Goal: Book appointment/travel/reservation

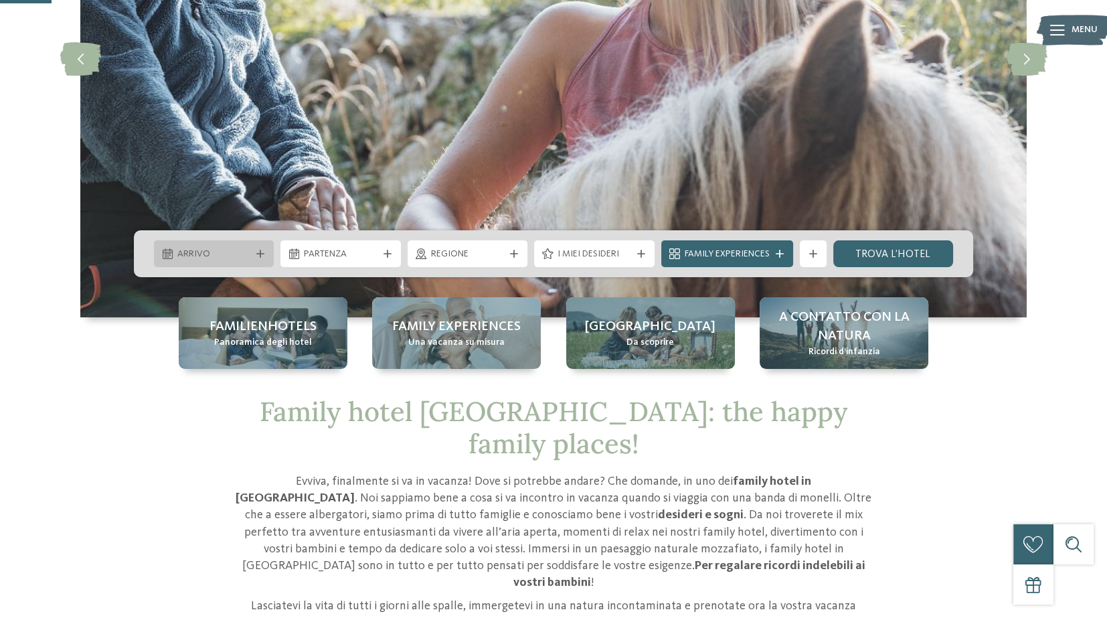
click at [248, 252] on span "Arrivo" at bounding box center [213, 254] width 73 height 13
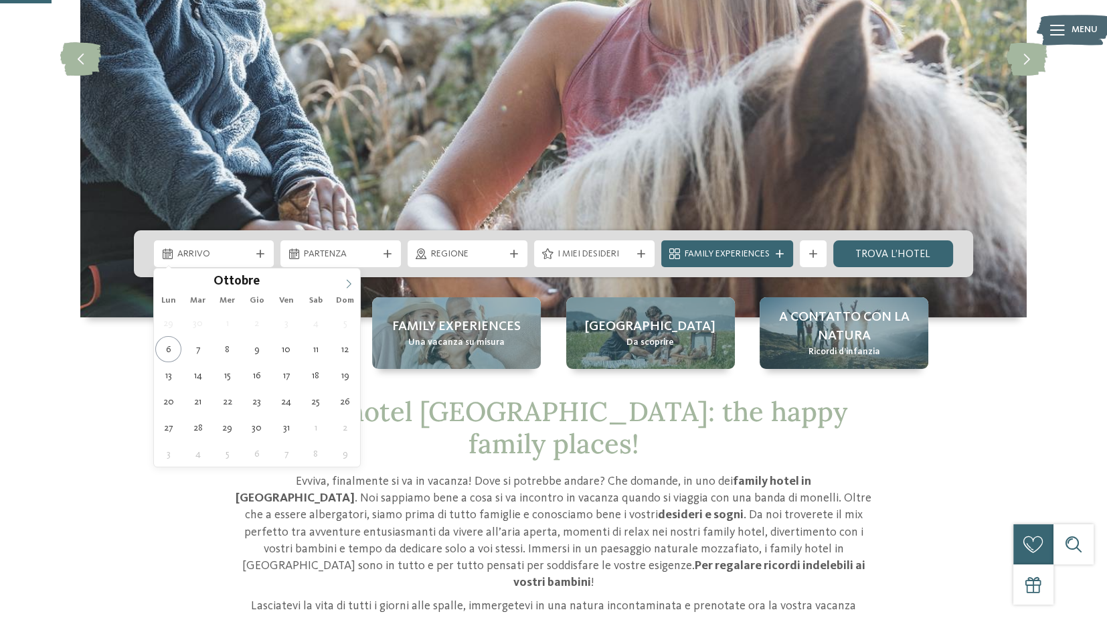
click at [355, 286] on span at bounding box center [348, 279] width 23 height 23
type input "****"
click at [355, 286] on span at bounding box center [348, 279] width 23 height 23
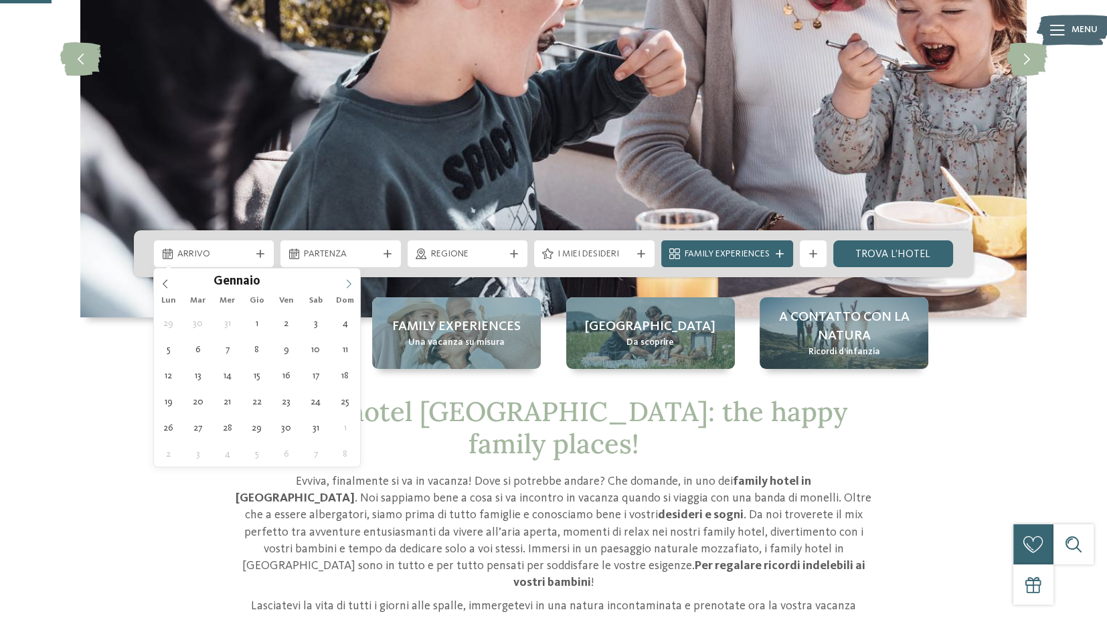
click at [345, 285] on icon at bounding box center [348, 283] width 9 height 9
click at [167, 282] on icon at bounding box center [165, 283] width 9 height 9
type div "[DATE]"
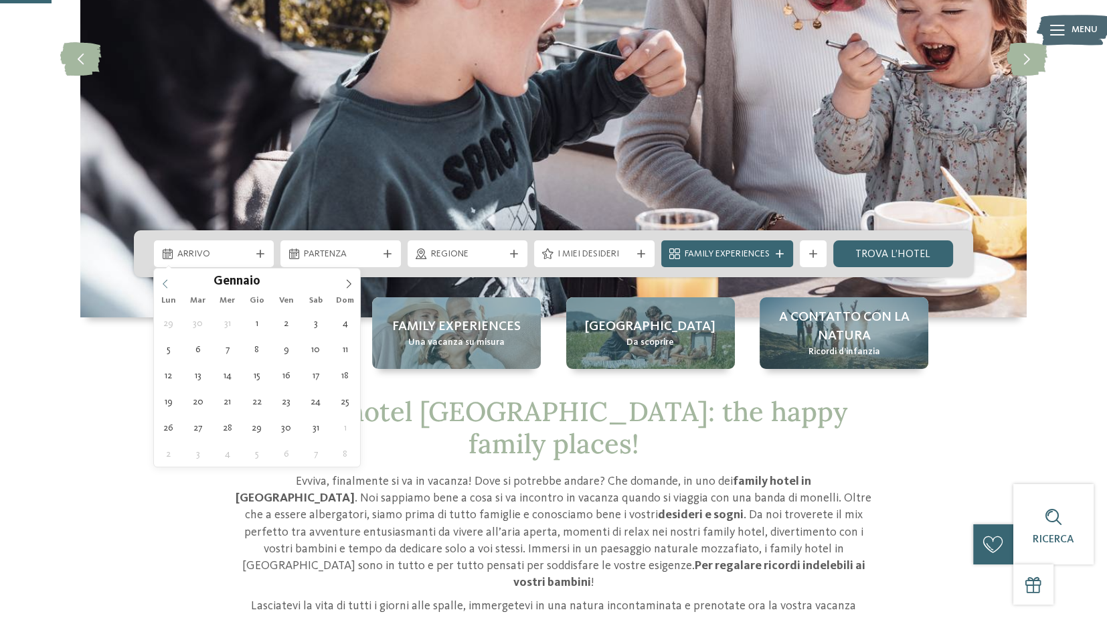
type input "****"
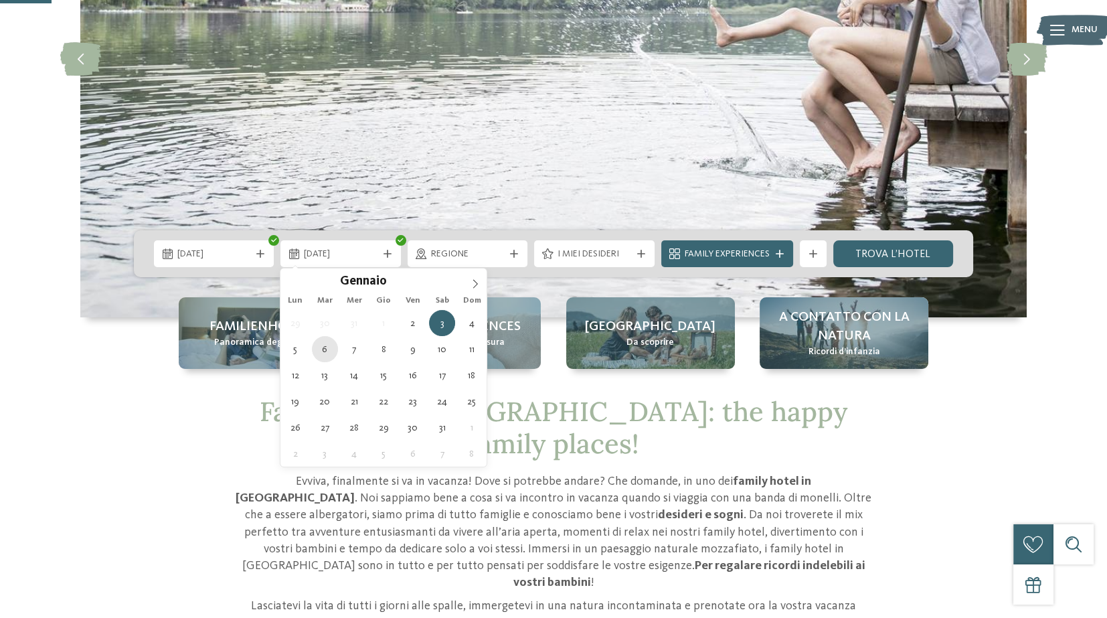
type div "[DATE]"
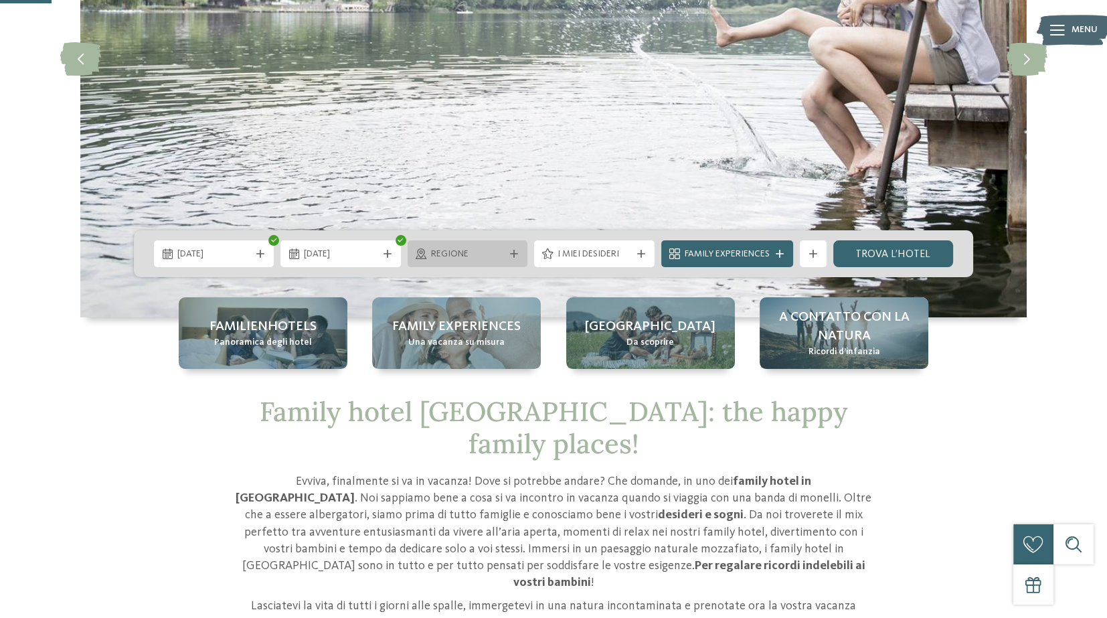
click at [452, 250] on span "Regione" at bounding box center [467, 254] width 73 height 13
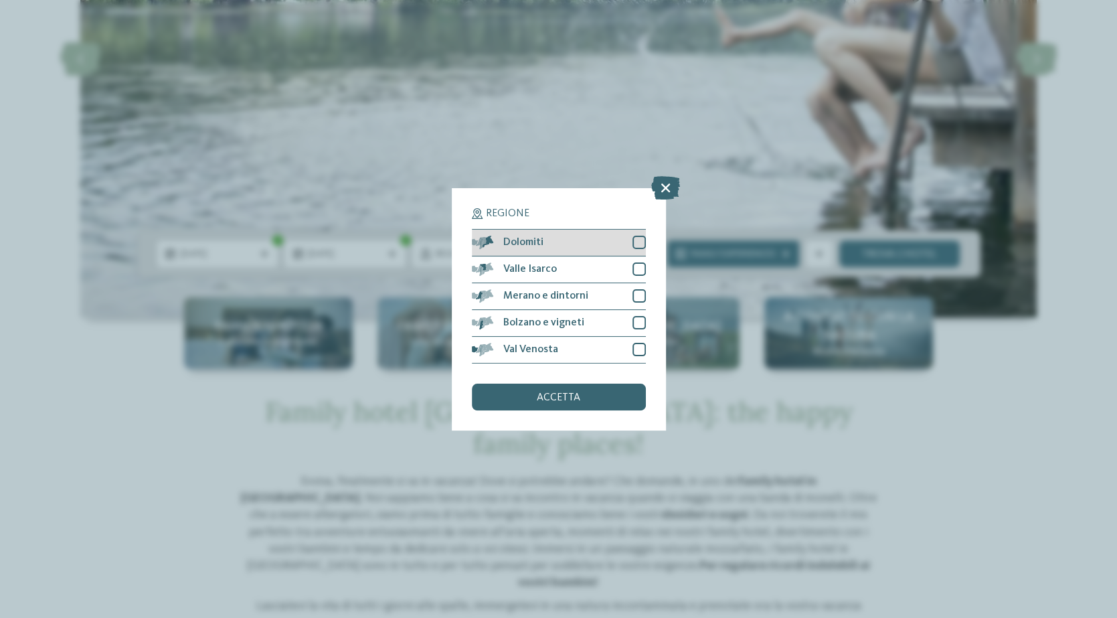
click at [638, 244] on div at bounding box center [638, 242] width 13 height 13
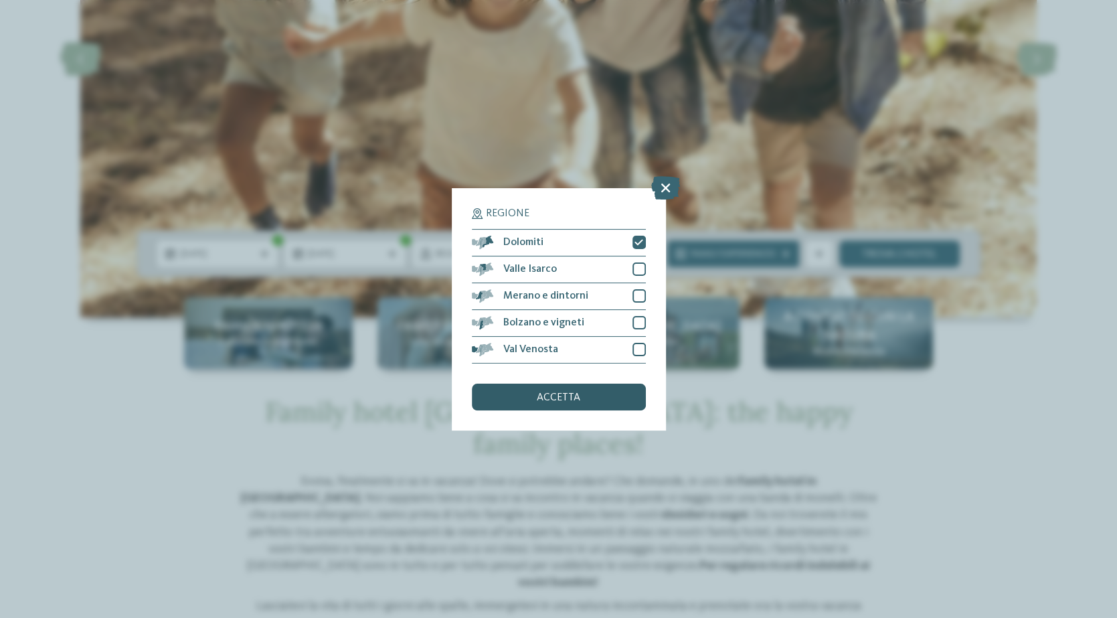
click at [565, 393] on span "accetta" at bounding box center [558, 397] width 43 height 11
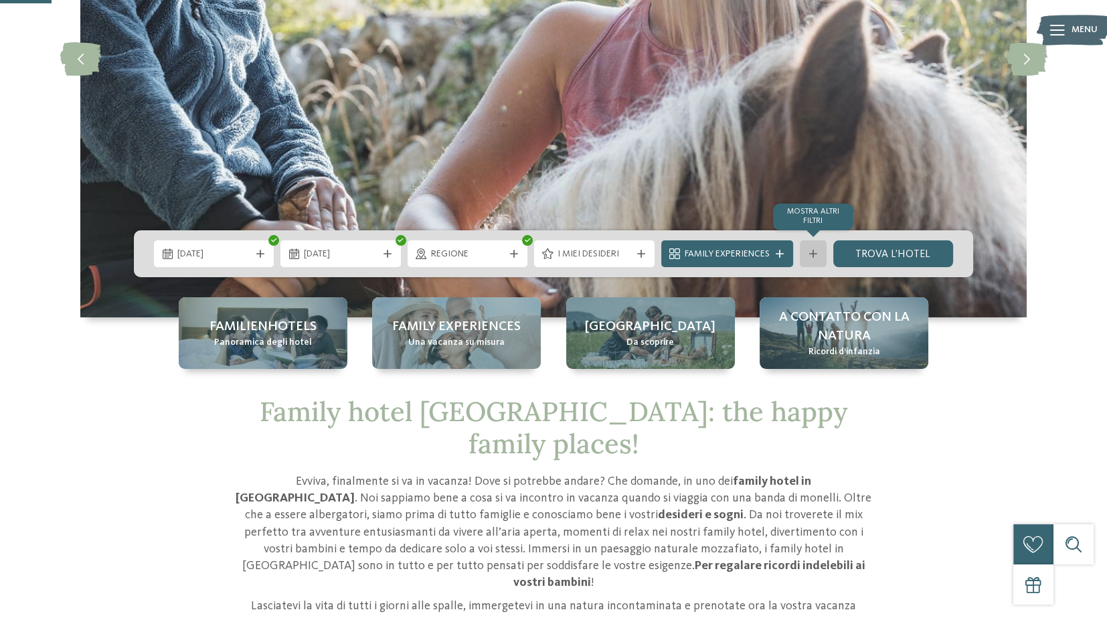
click at [810, 260] on div "mostra altri filtri" at bounding box center [813, 253] width 27 height 27
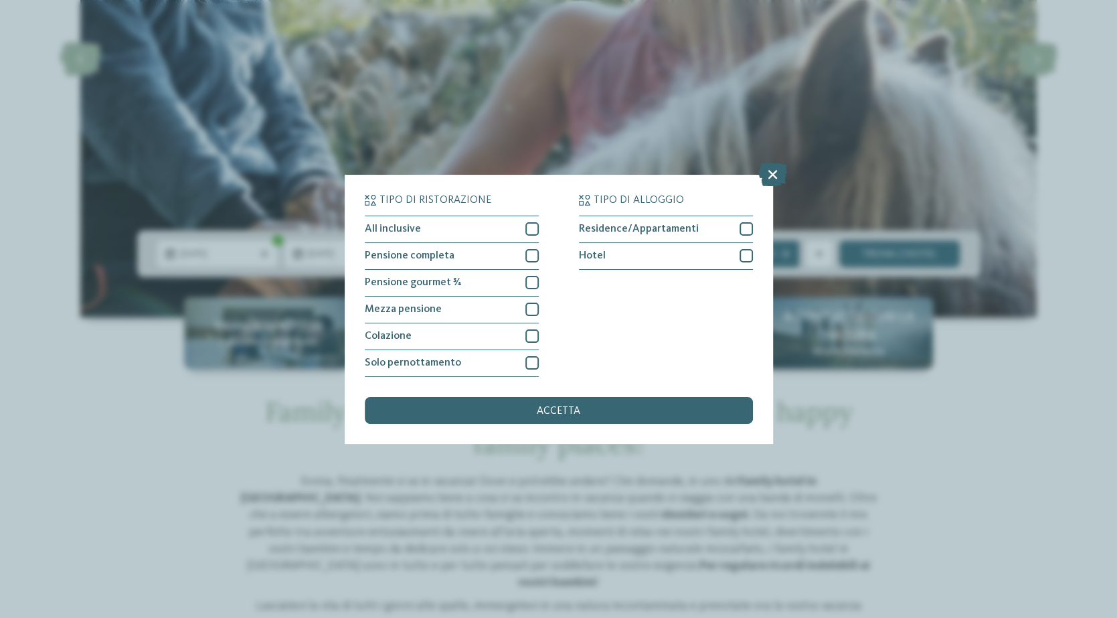
click at [773, 182] on icon at bounding box center [772, 173] width 29 height 23
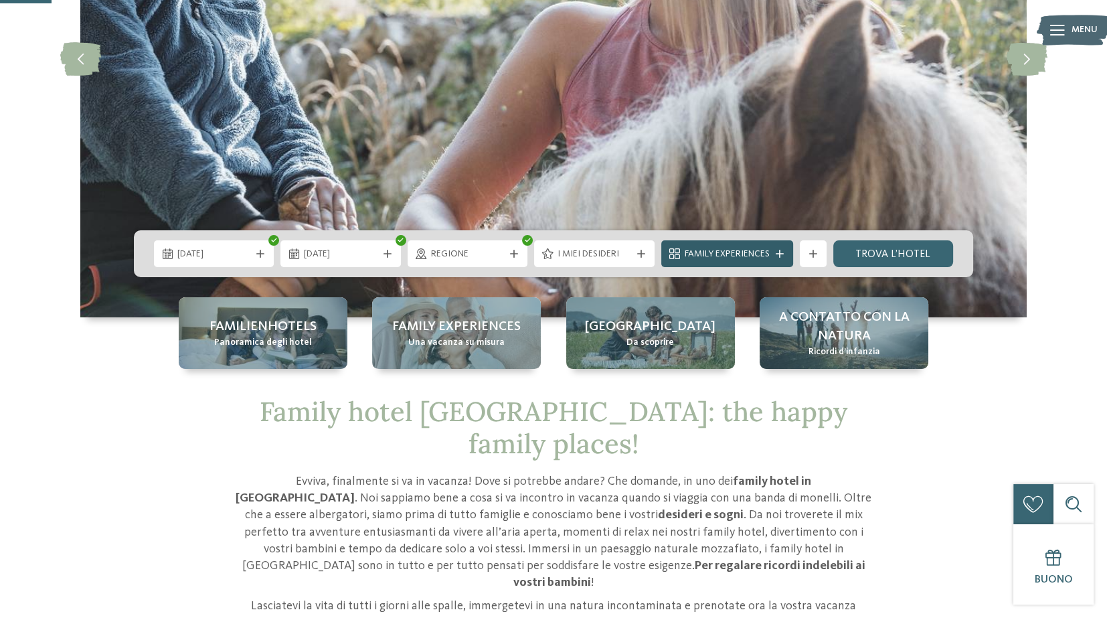
click at [730, 252] on span "Family Experiences" at bounding box center [726, 254] width 85 height 13
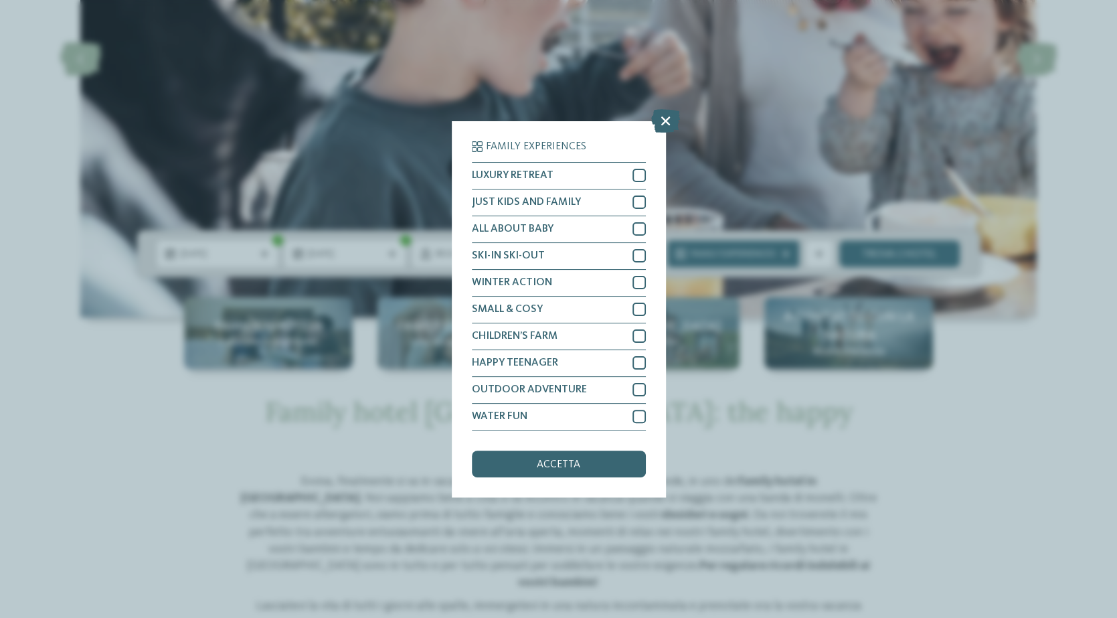
drag, startPoint x: 669, startPoint y: 123, endPoint x: 661, endPoint y: 136, distance: 15.0
click at [668, 123] on icon at bounding box center [665, 119] width 29 height 23
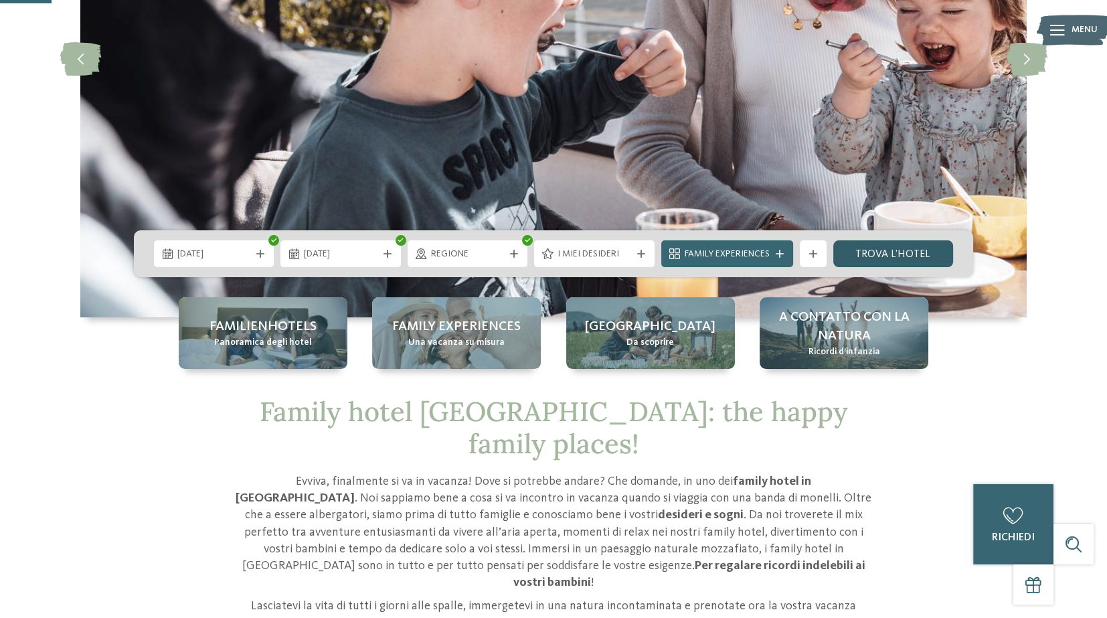
click at [877, 255] on link "trova l’hotel" at bounding box center [893, 253] width 120 height 27
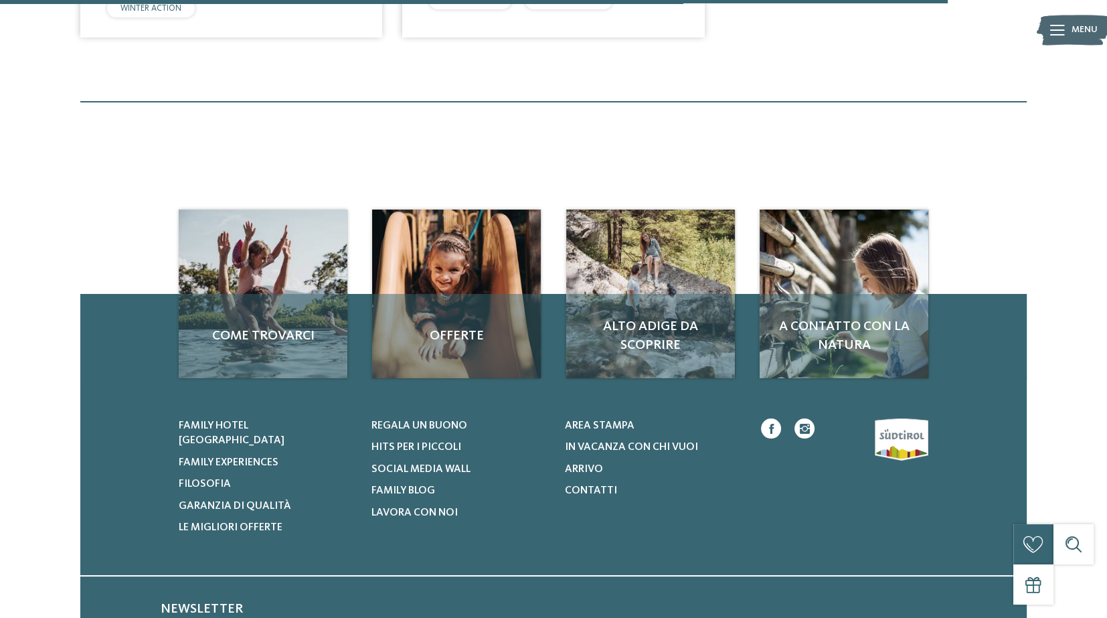
scroll to position [1776, 0]
